Goal: Task Accomplishment & Management: Manage account settings

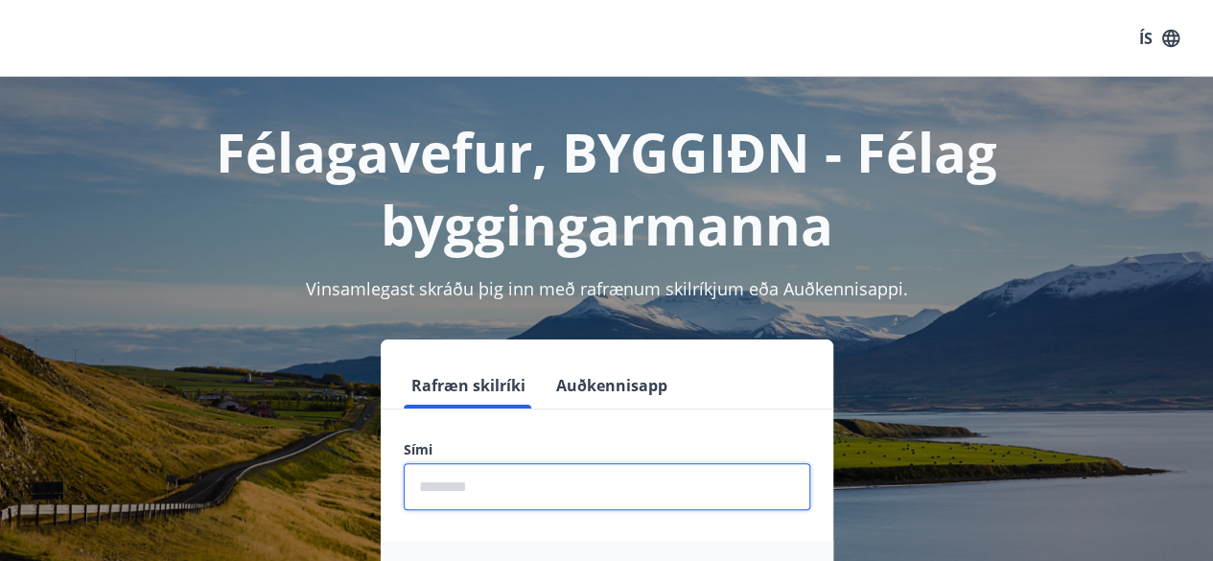
click at [439, 492] on input "phone" at bounding box center [607, 486] width 406 height 47
type input "********"
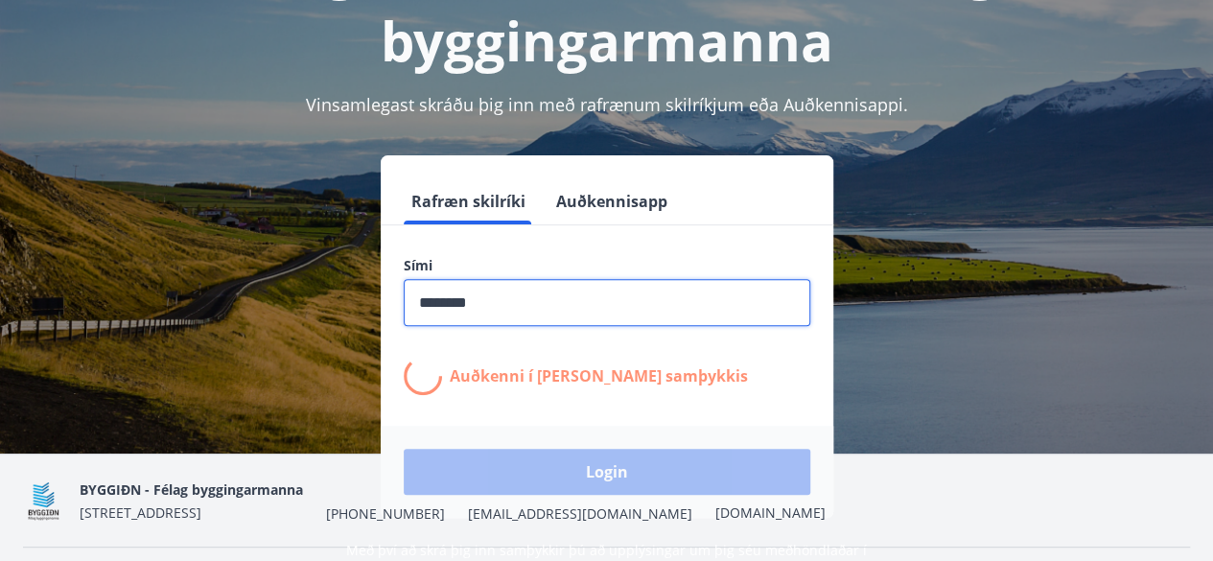
scroll to position [185, 0]
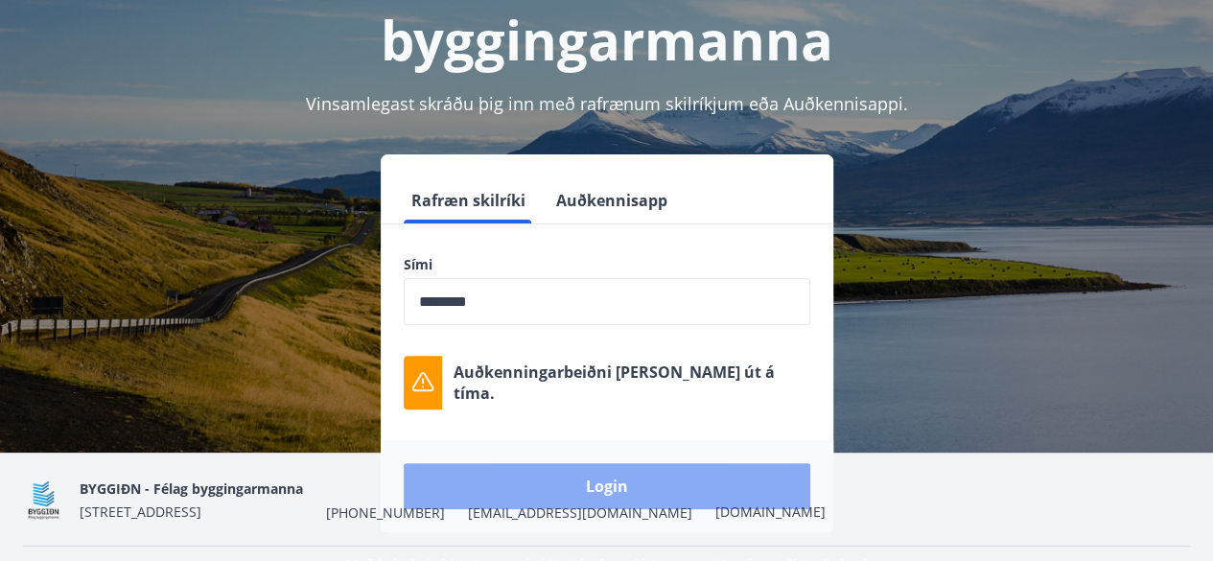
click at [588, 471] on button "Login" at bounding box center [607, 486] width 406 height 46
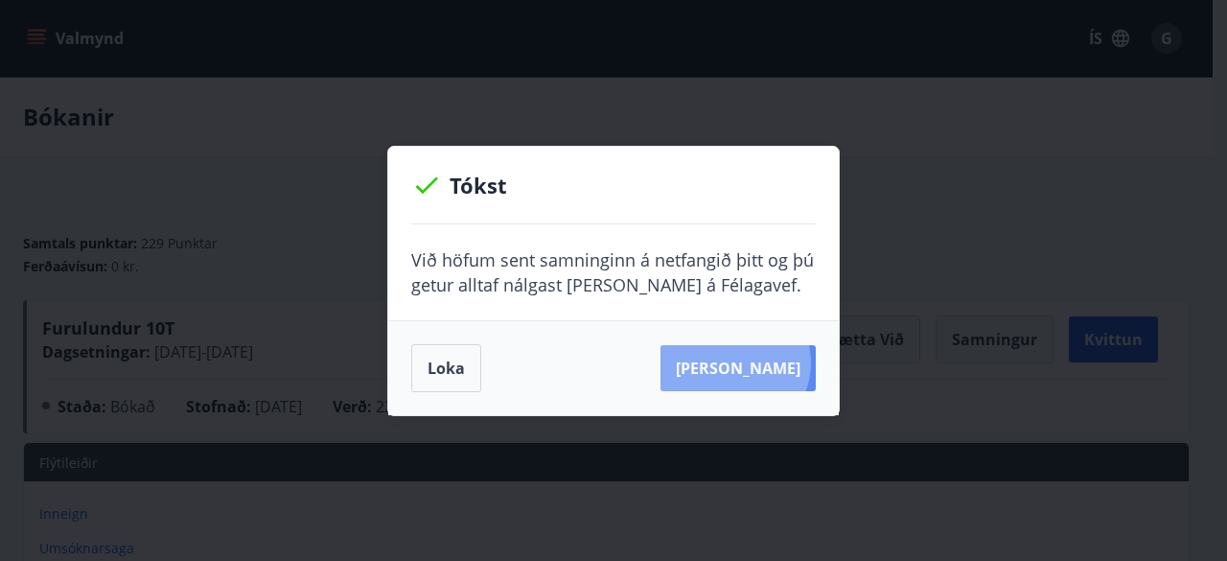
click at [765, 362] on button "[PERSON_NAME]" at bounding box center [738, 368] width 155 height 46
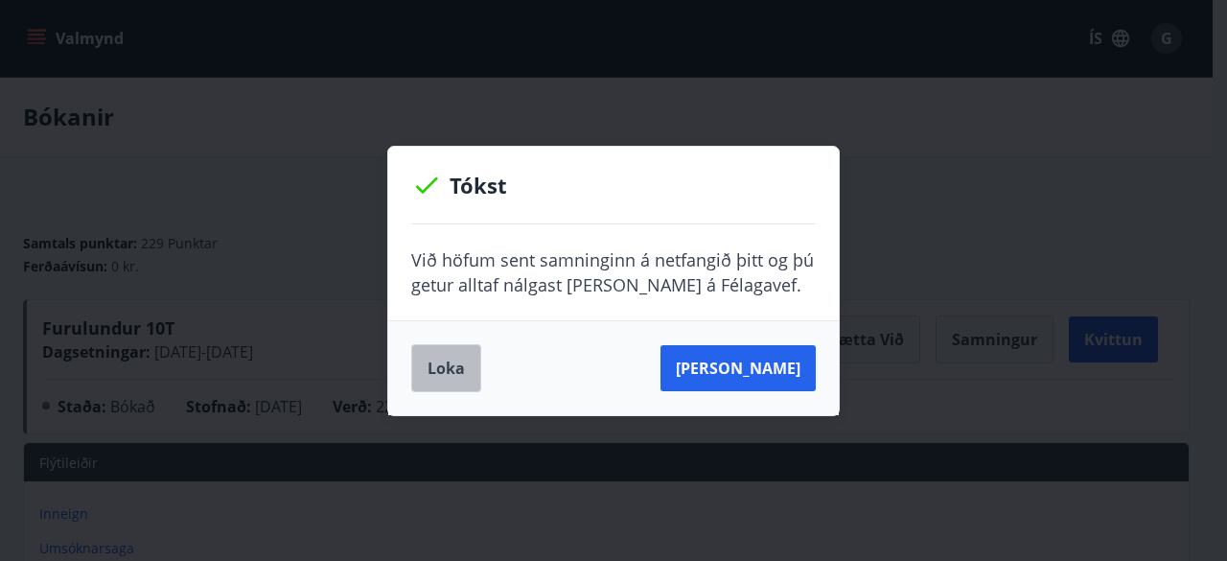
click at [464, 365] on button "Loka" at bounding box center [446, 368] width 70 height 48
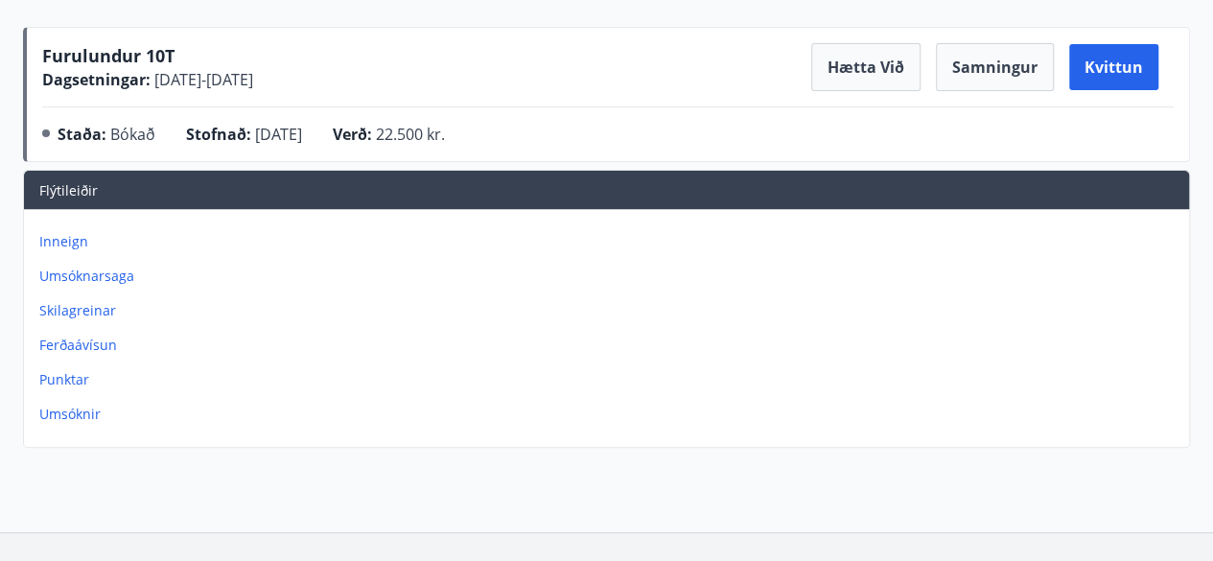
scroll to position [278, 0]
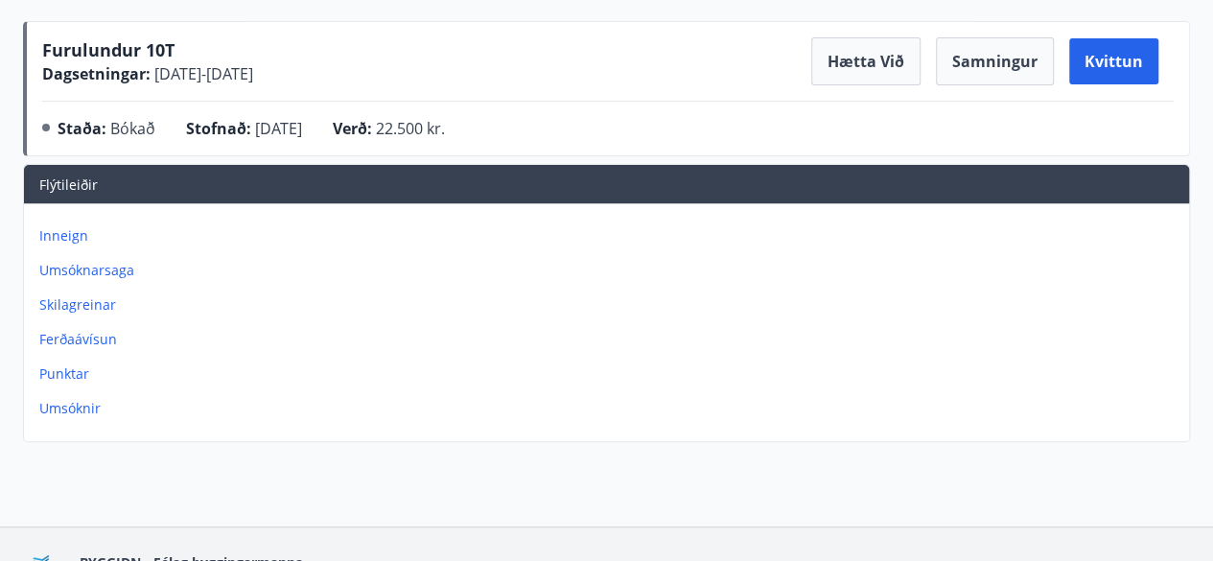
click at [107, 266] on p "Umsóknarsaga" at bounding box center [610, 270] width 1142 height 19
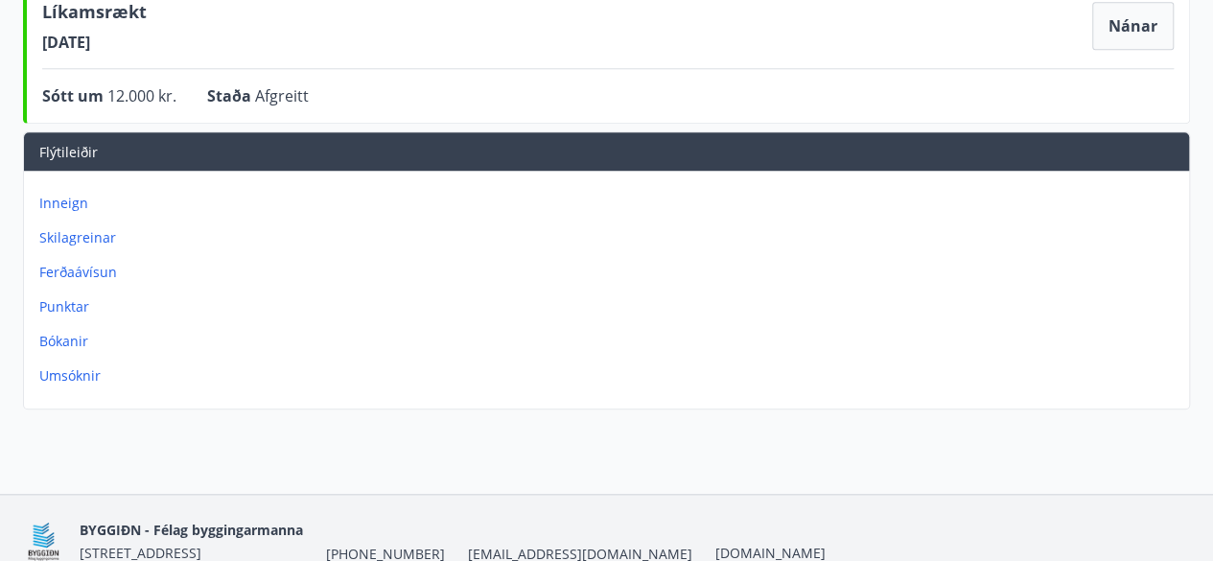
scroll to position [733, 0]
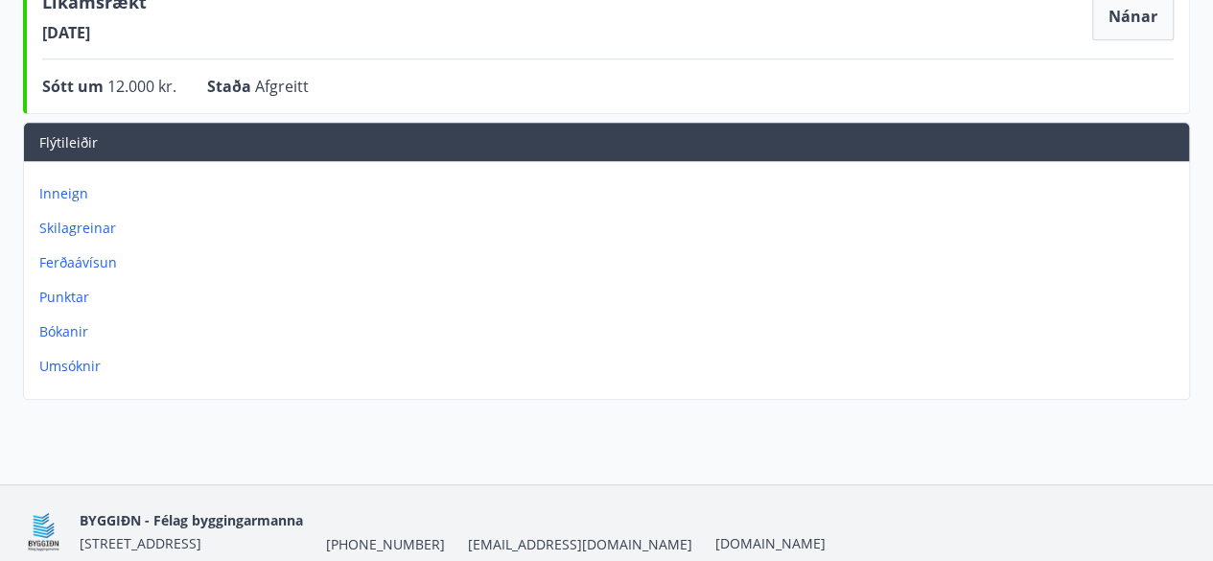
click at [74, 292] on p "Punktar" at bounding box center [610, 297] width 1142 height 19
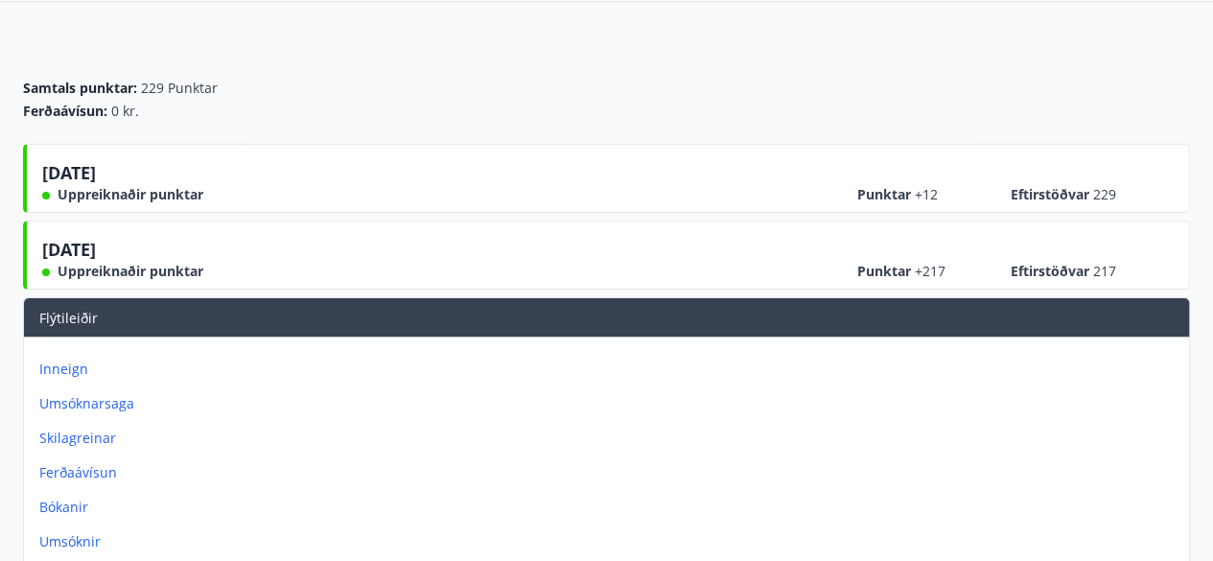
scroll to position [171, 0]
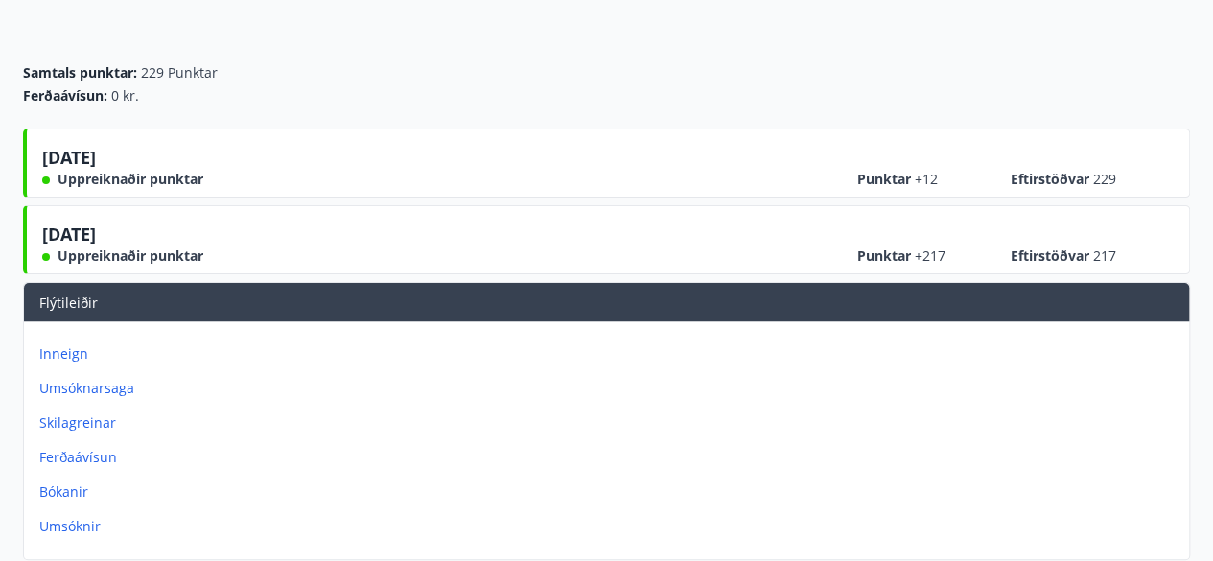
click at [67, 352] on p "Inneign" at bounding box center [610, 353] width 1142 height 19
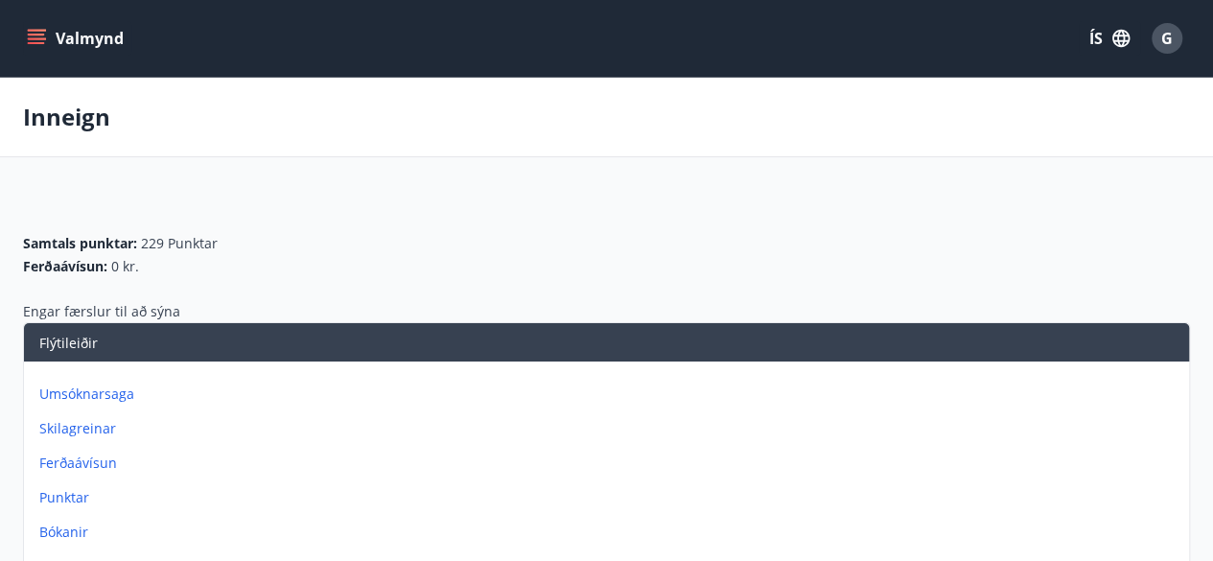
click at [74, 531] on p "Bókanir" at bounding box center [610, 531] width 1142 height 19
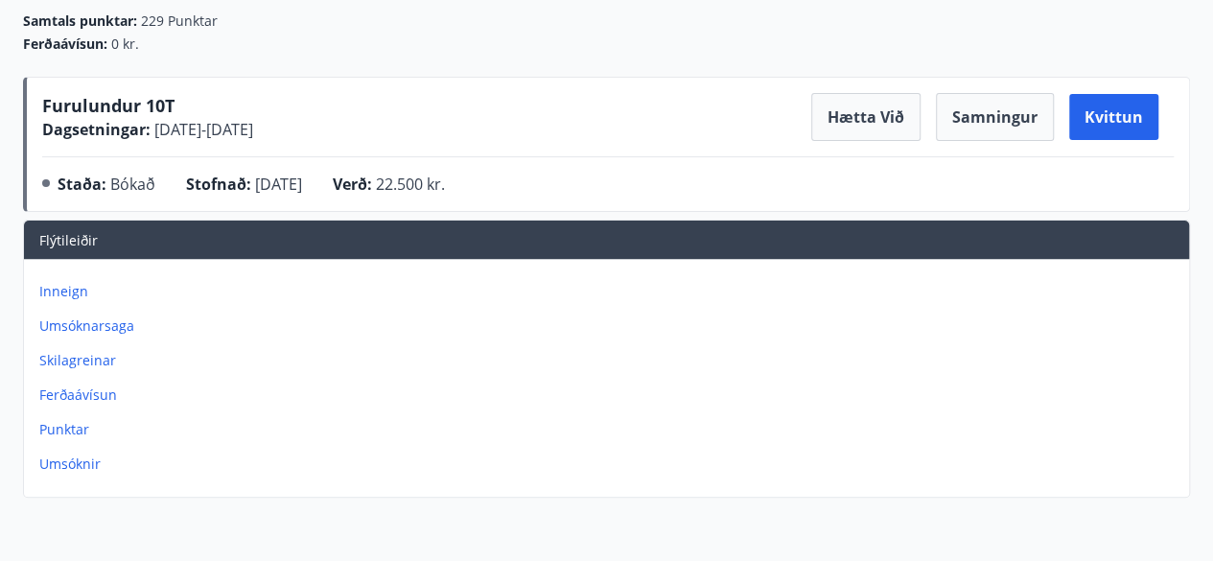
scroll to position [225, 0]
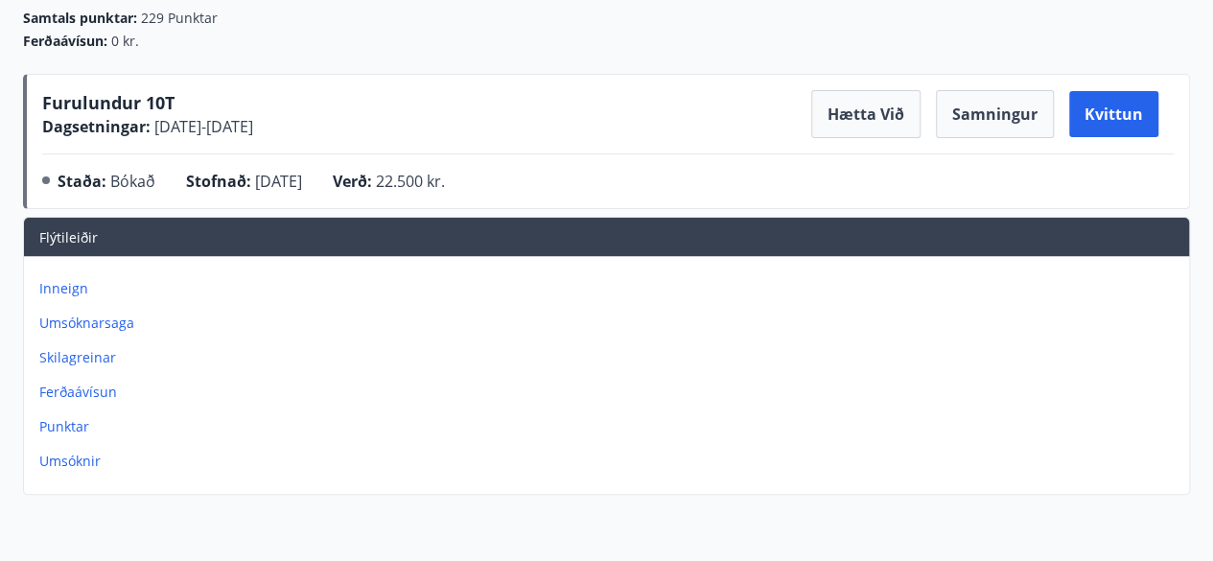
click at [73, 454] on p "Umsóknir" at bounding box center [610, 461] width 1142 height 19
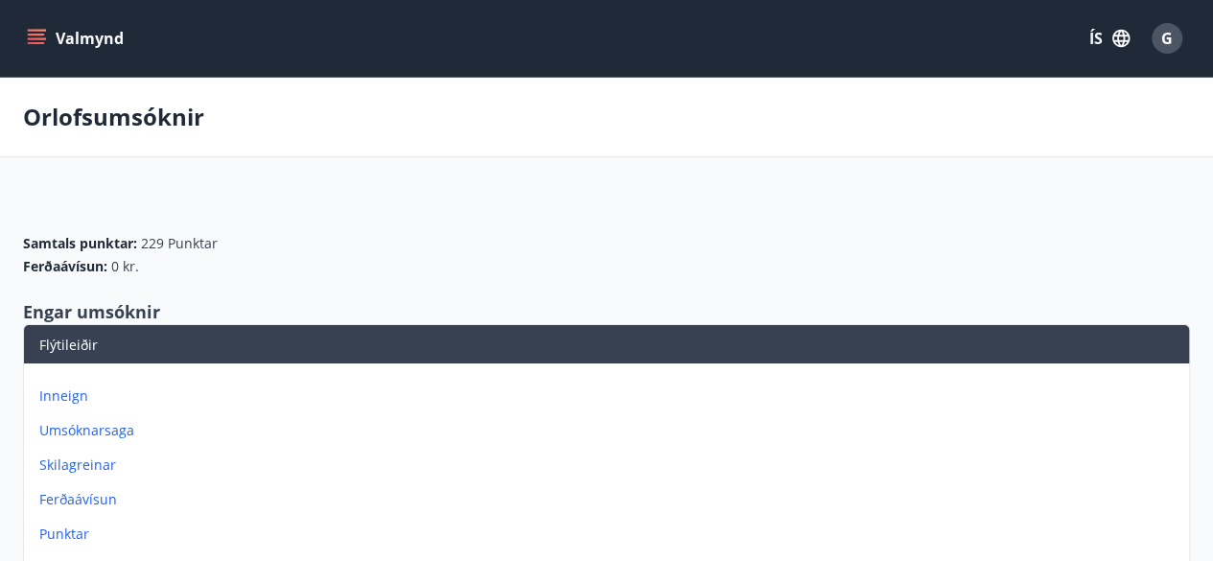
click at [97, 498] on p "Ferðaávísun" at bounding box center [610, 499] width 1142 height 19
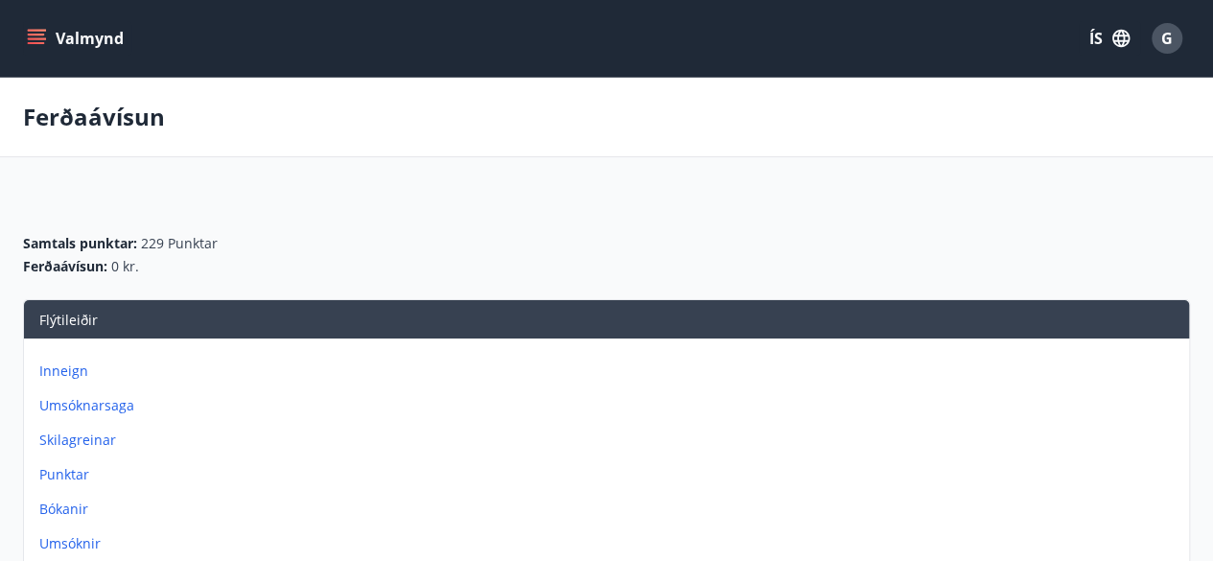
click at [1171, 49] on div "G" at bounding box center [1166, 38] width 31 height 31
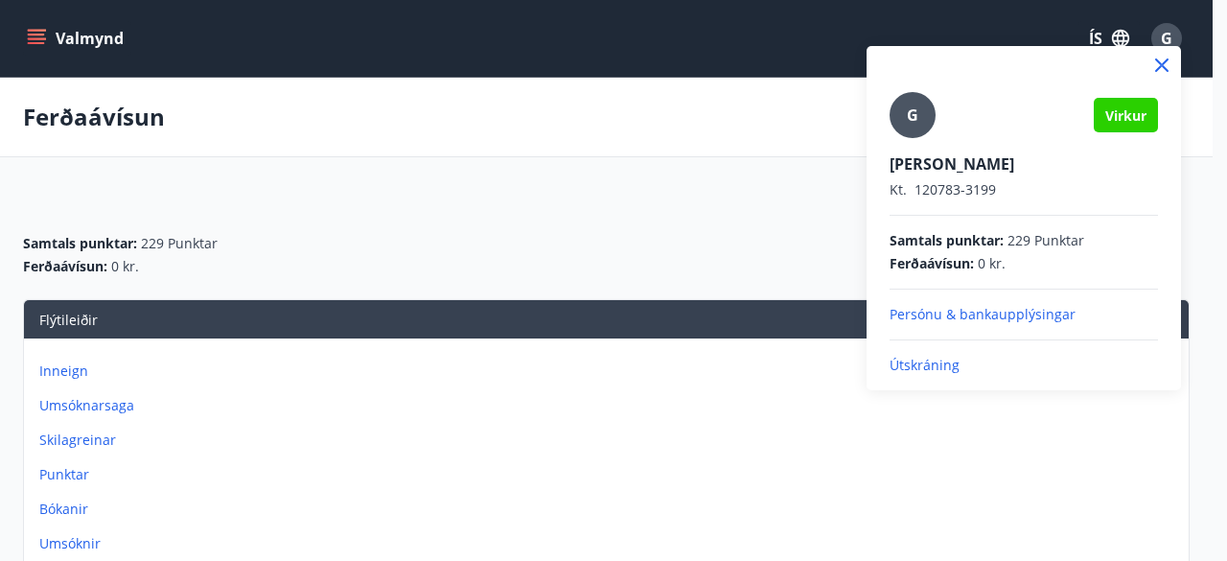
click at [937, 365] on p "Útskráning" at bounding box center [1024, 365] width 268 height 19
